Goal: Navigation & Orientation: Find specific page/section

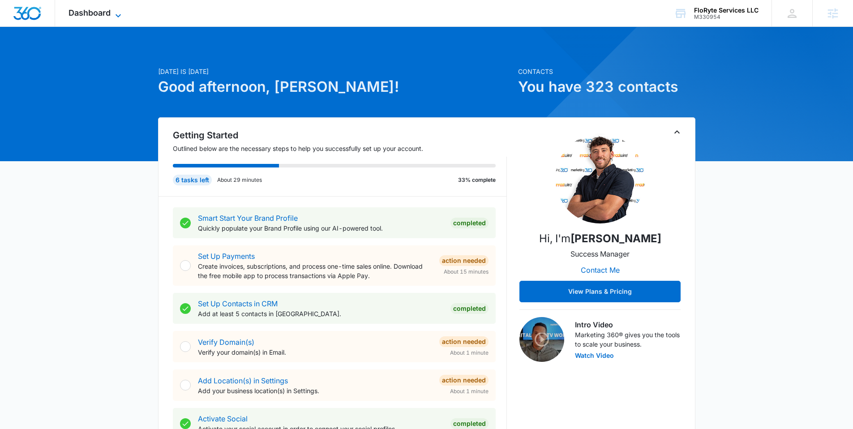
click at [103, 16] on span "Dashboard" at bounding box center [90, 12] width 42 height 9
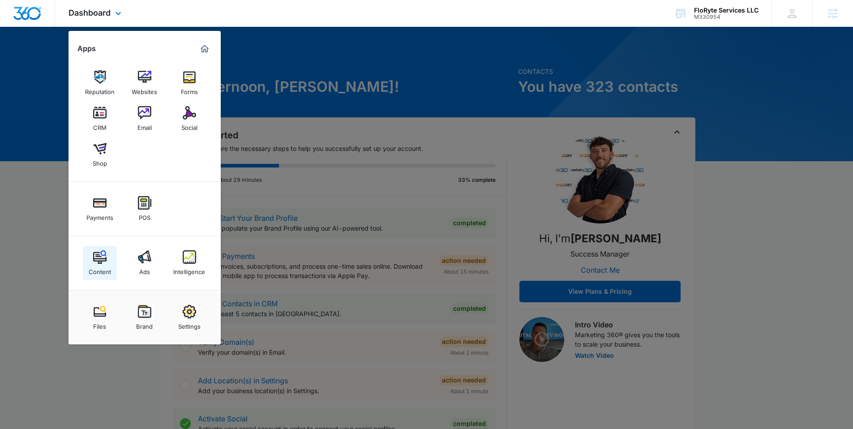
click at [108, 256] on link "Content" at bounding box center [100, 263] width 34 height 34
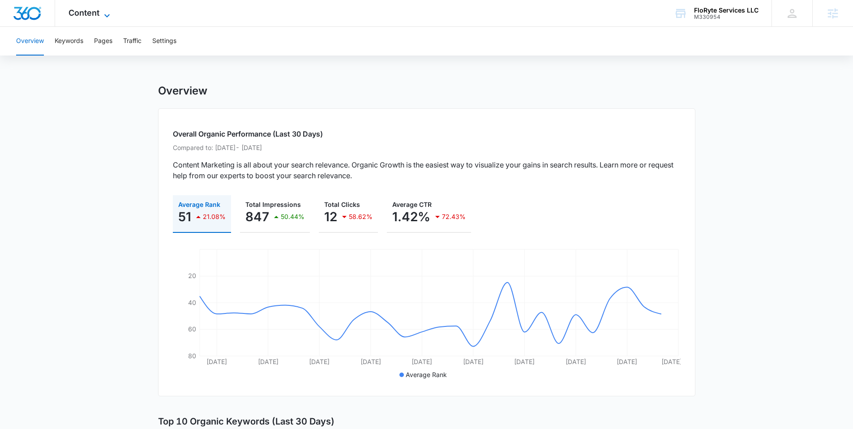
click at [99, 12] on span "Content" at bounding box center [84, 12] width 31 height 9
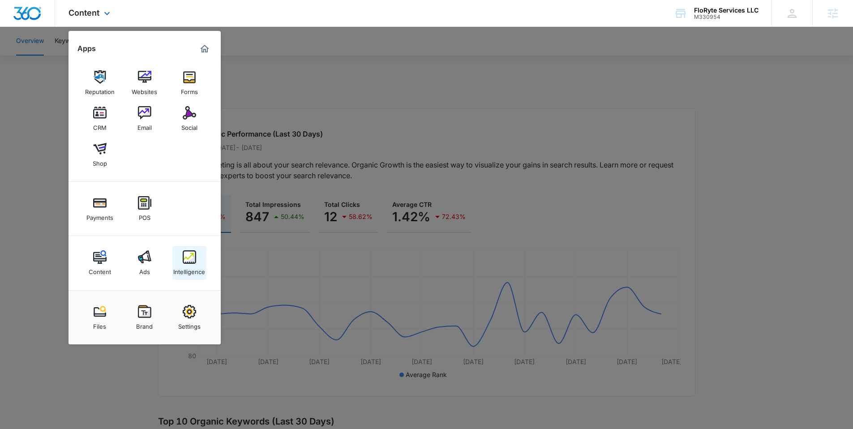
click at [180, 272] on div "Intelligence" at bounding box center [189, 270] width 32 height 12
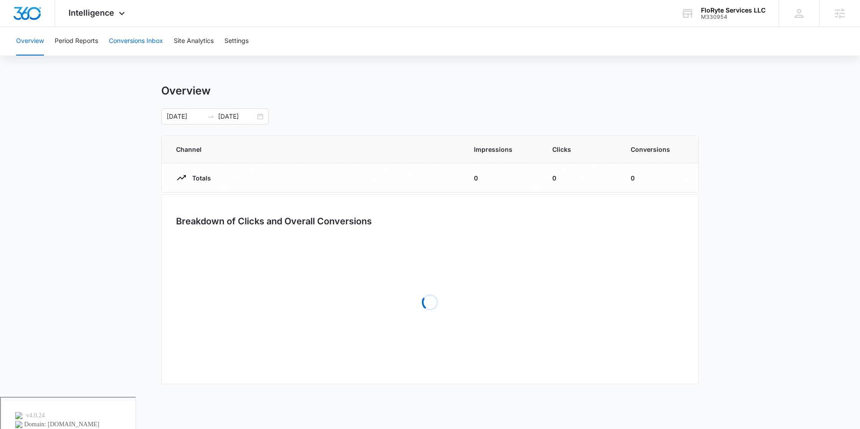
click at [123, 41] on button "Conversions Inbox" at bounding box center [136, 41] width 54 height 29
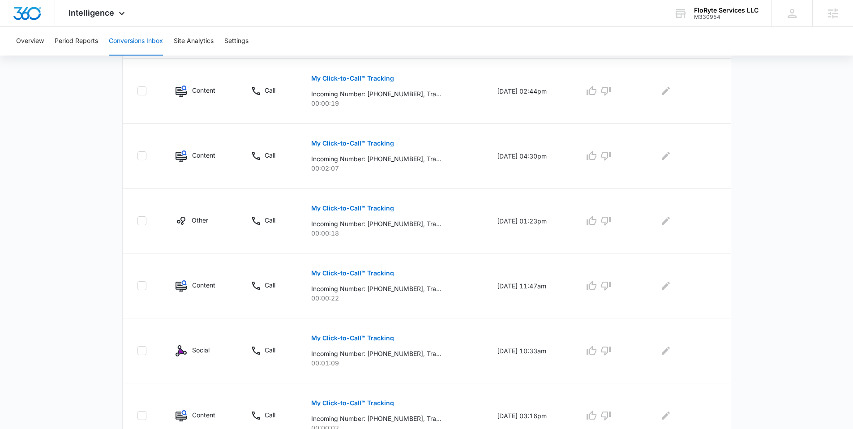
scroll to position [150, 0]
